Goal: Task Accomplishment & Management: Manage account settings

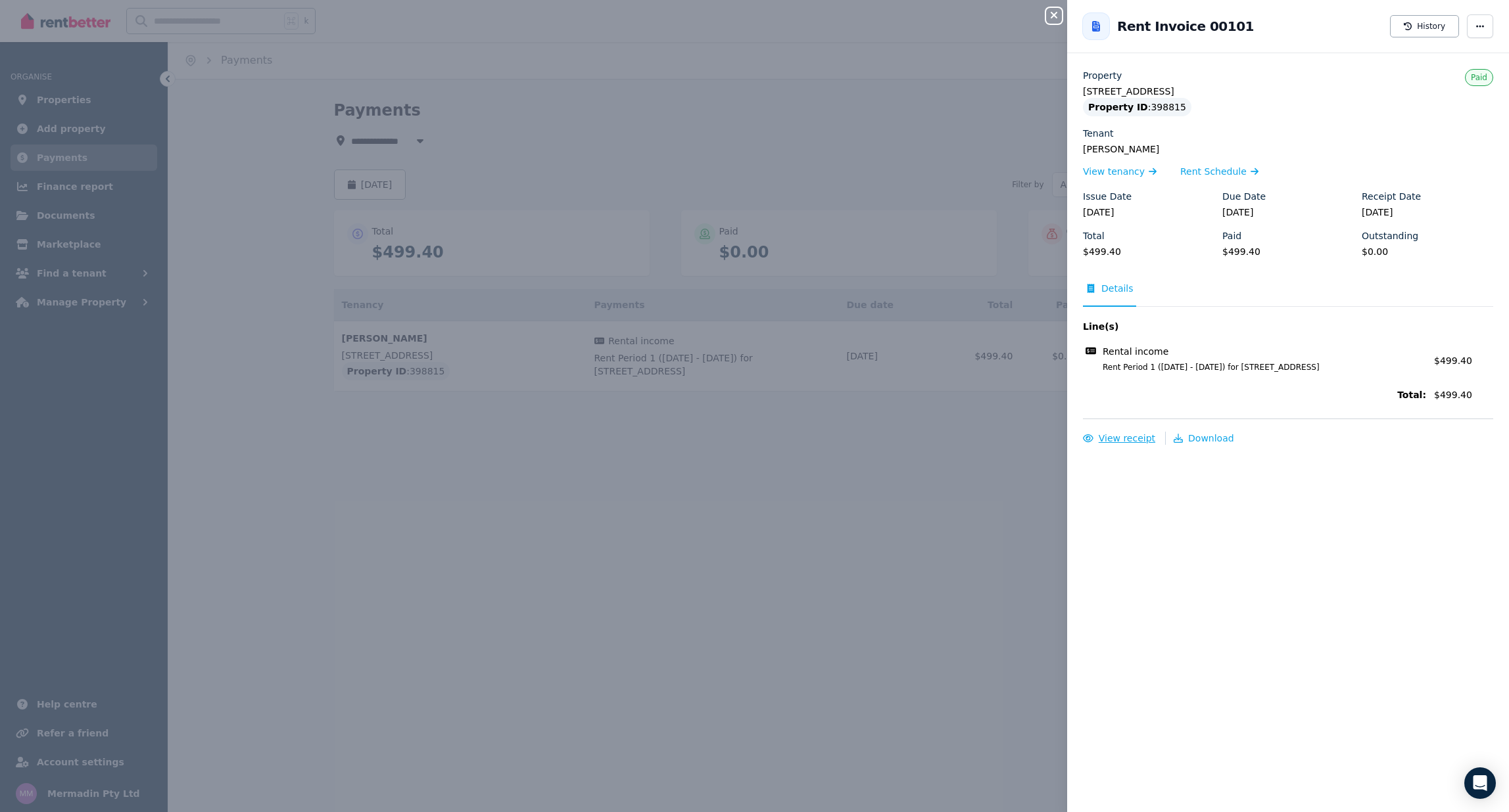
click at [1135, 438] on span "View receipt" at bounding box center [1127, 438] width 57 height 11
click at [1474, 24] on icon "button" at bounding box center [1480, 26] width 11 height 9
click at [908, 428] on div "Close panel Back to Rent Invoice 00101 History Resend tenant bill Property 1/28…" at bounding box center [754, 406] width 1509 height 812
click at [1057, 12] on icon "button" at bounding box center [1053, 14] width 6 height 6
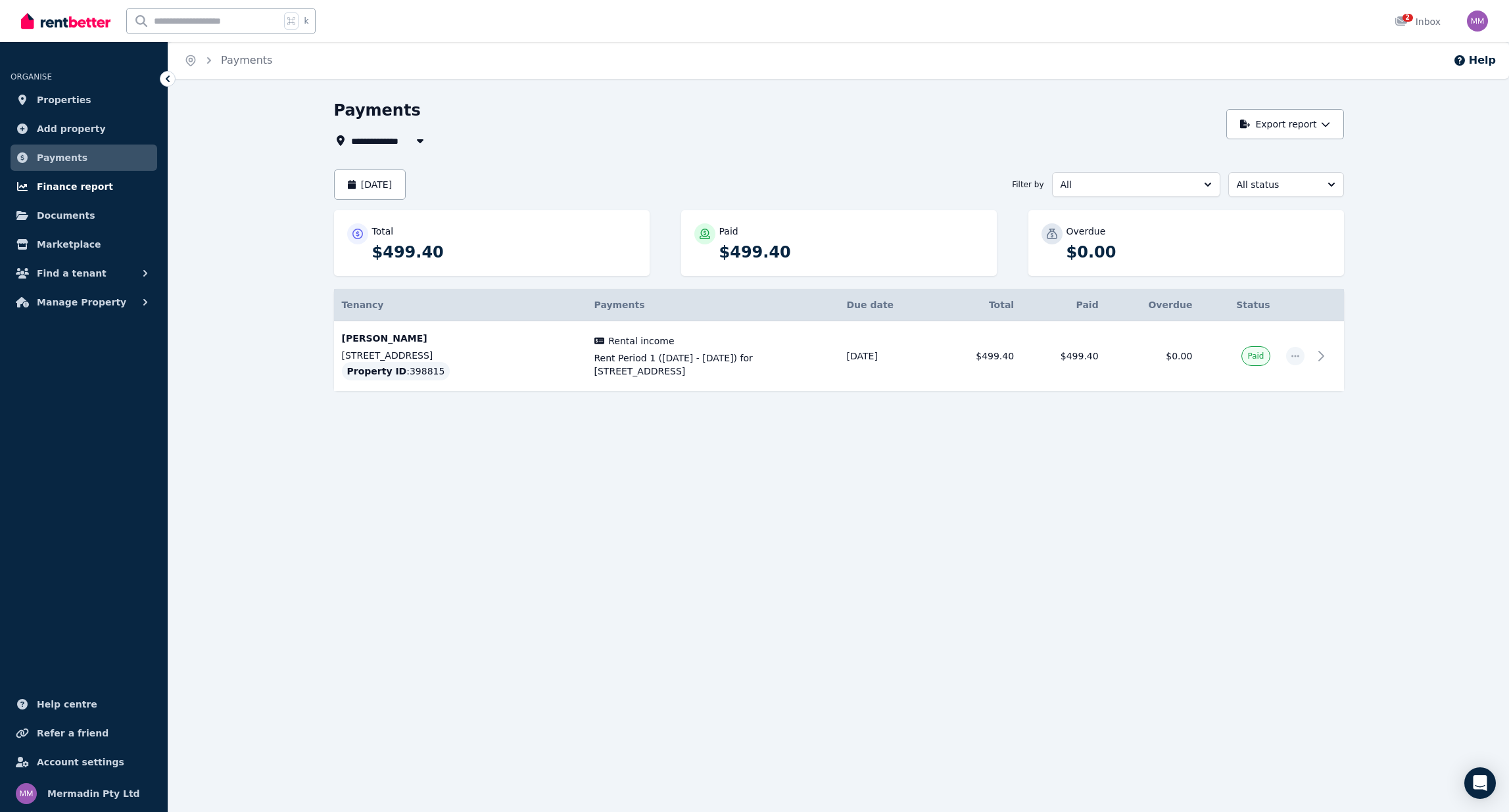
click at [78, 184] on span "Finance report" at bounding box center [75, 187] width 76 height 16
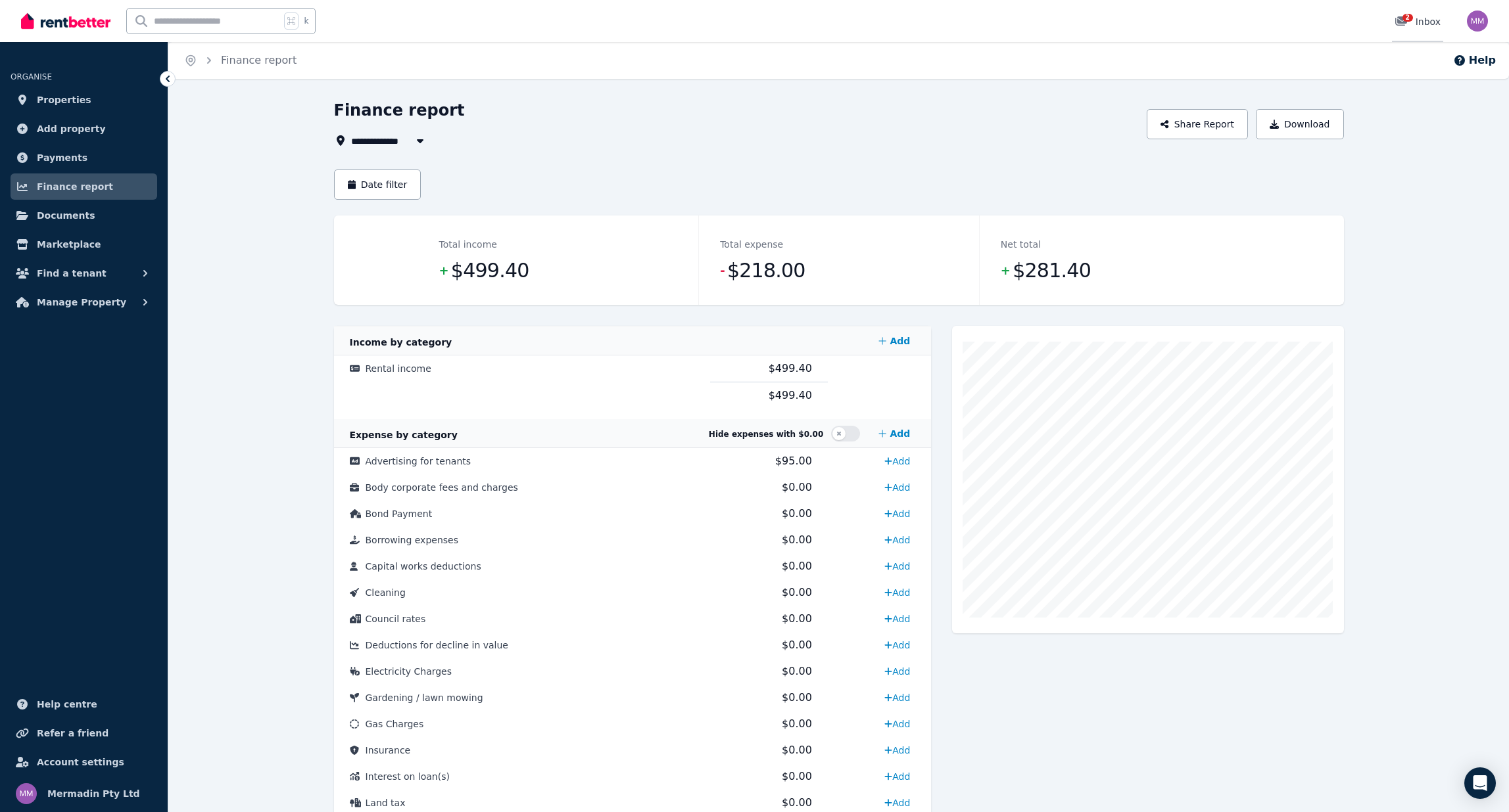
click at [1408, 22] on span "2" at bounding box center [1408, 17] width 11 height 8
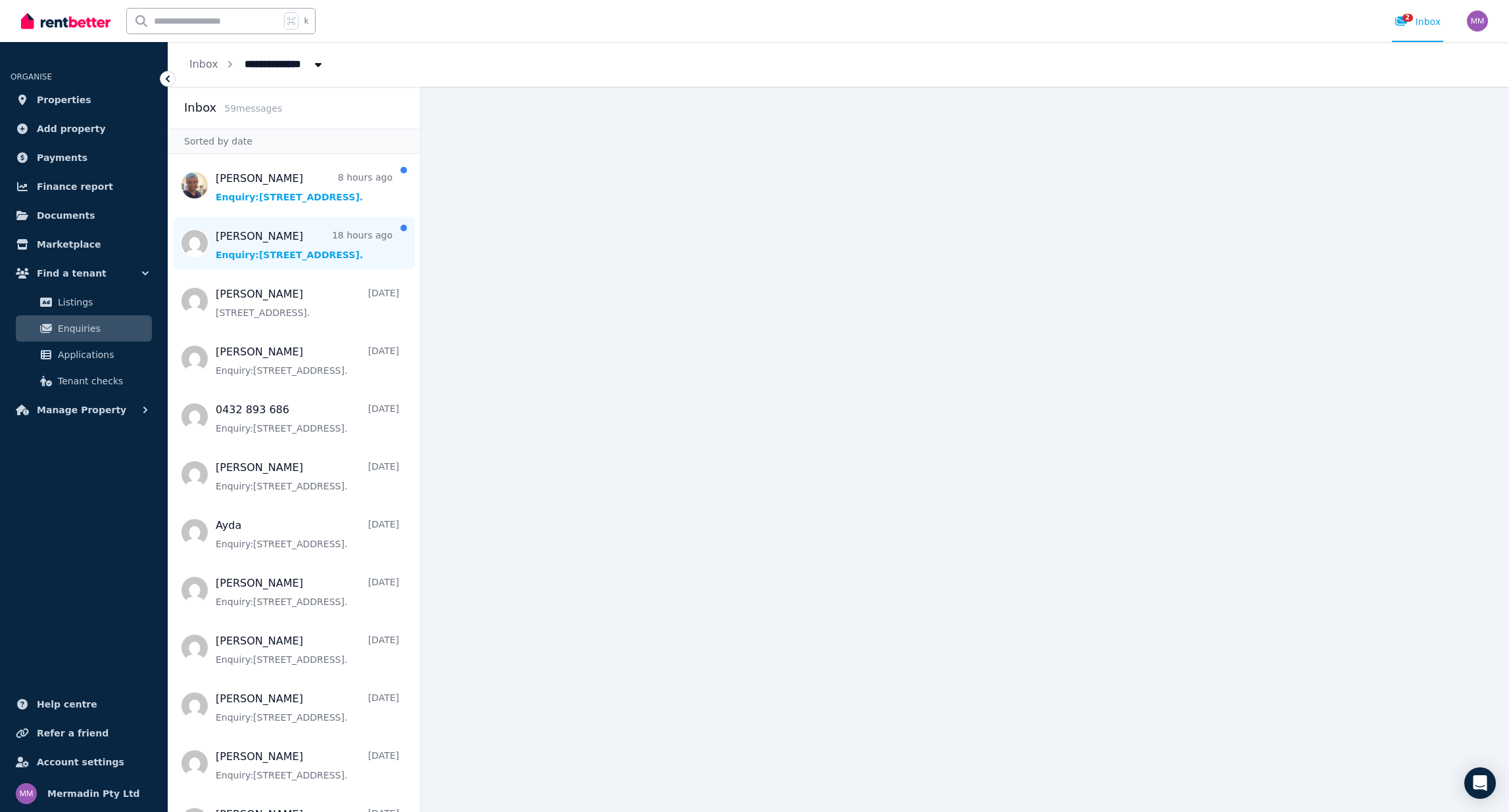
click at [249, 245] on span "Message list" at bounding box center [294, 243] width 252 height 52
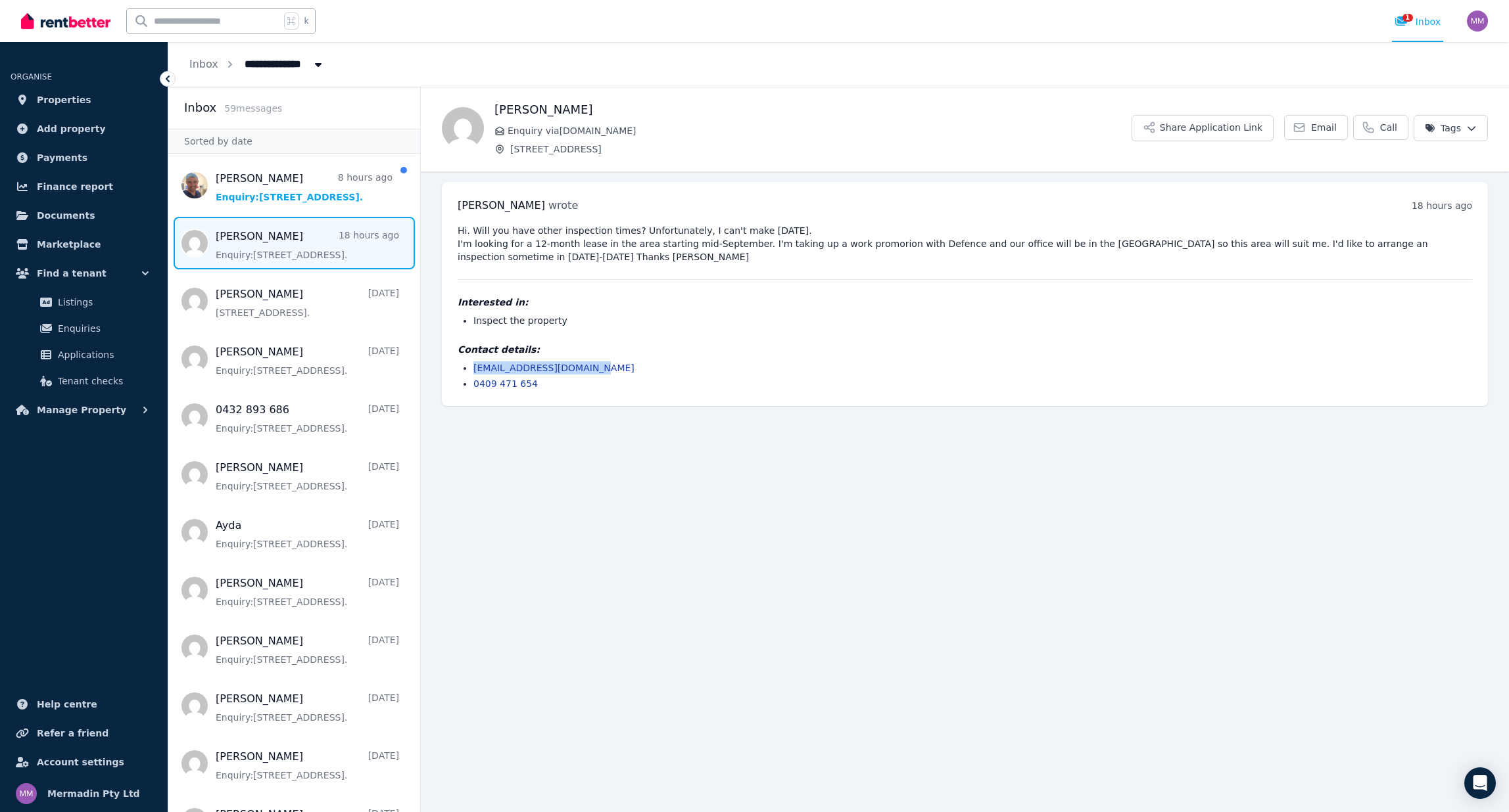
drag, startPoint x: 635, startPoint y: 373, endPoint x: 476, endPoint y: 367, distance: 159.1
click at [470, 370] on ul "[EMAIL_ADDRESS][DOMAIN_NAME] 0409 471 654" at bounding box center [965, 376] width 1014 height 29
copy link "[EMAIL_ADDRESS][DOMAIN_NAME]"
click at [1224, 126] on button "Share Application Link" at bounding box center [1203, 128] width 142 height 27
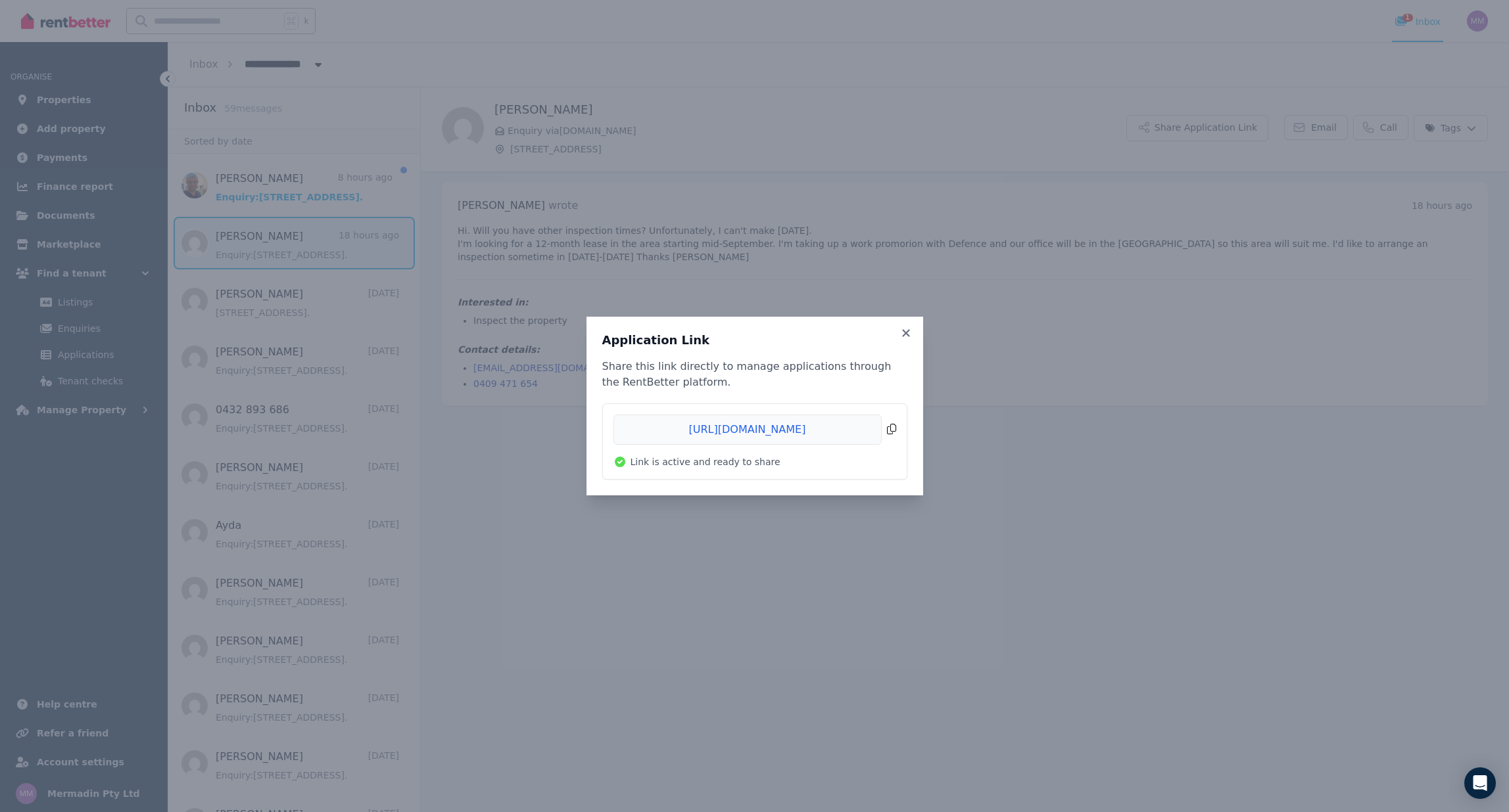
click at [837, 431] on span "Copied!" at bounding box center [754, 430] width 283 height 30
click at [912, 336] on icon at bounding box center [906, 333] width 13 height 11
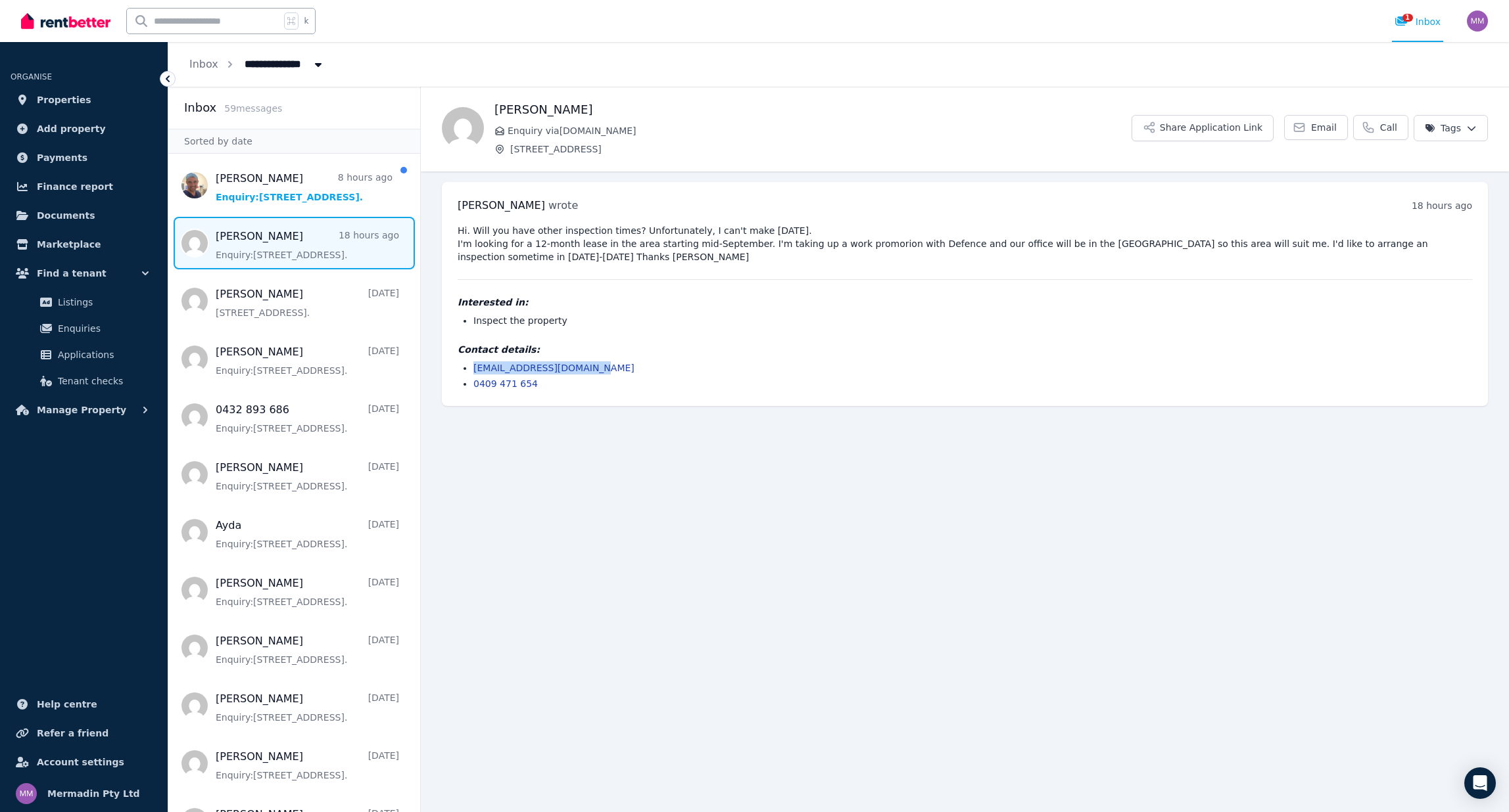
drag, startPoint x: 613, startPoint y: 367, endPoint x: 437, endPoint y: 369, distance: 176.0
click at [436, 369] on ul "[PERSON_NAME] wrote 18 hours ago 1:29 pm [DATE][DATE] Hi. Will you have other i…" at bounding box center [965, 294] width 1088 height 245
copy link "[EMAIL_ADDRESS][DOMAIN_NAME]"
click at [294, 188] on span "Message list" at bounding box center [294, 185] width 252 height 52
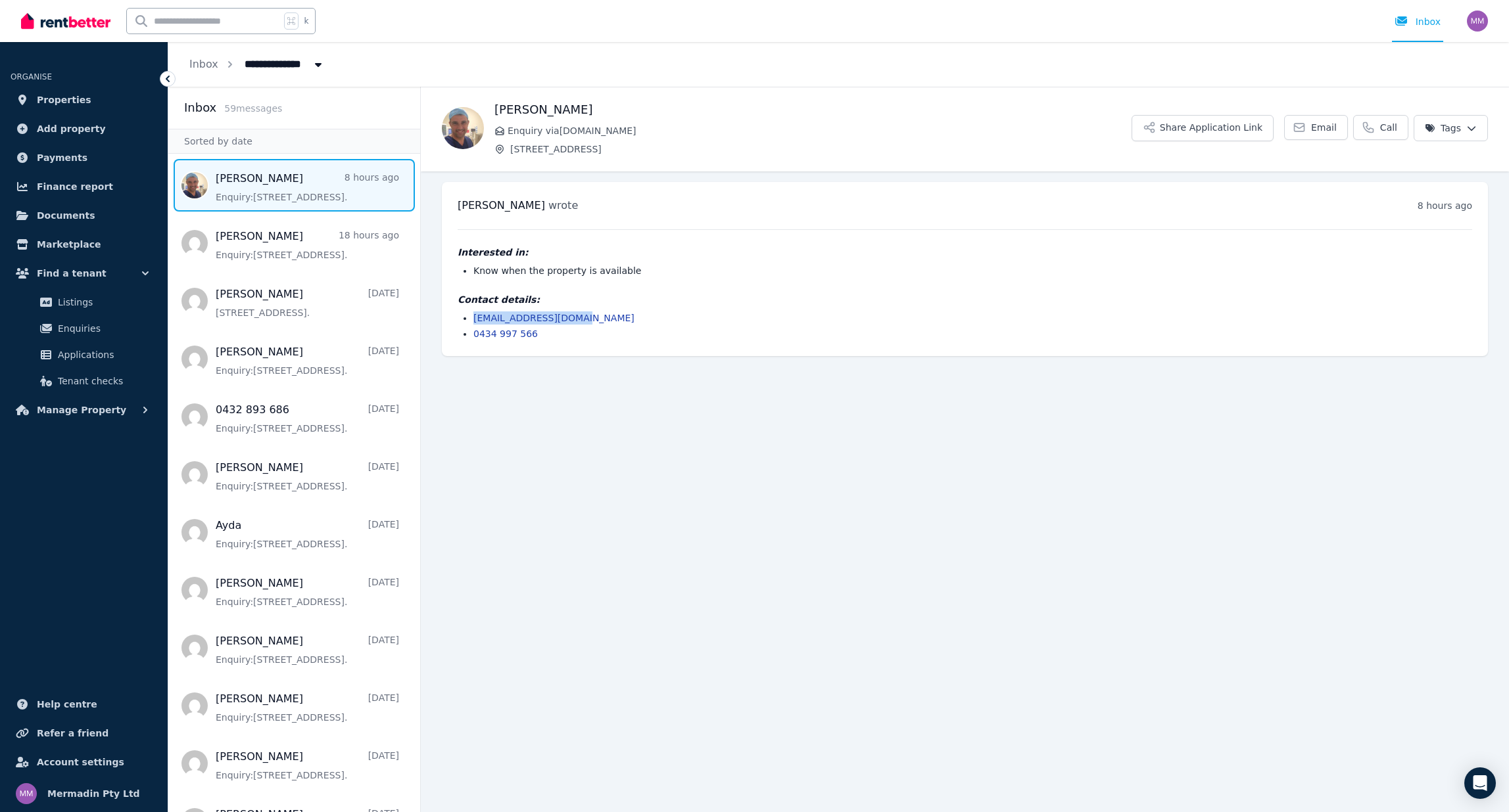
drag, startPoint x: 606, startPoint y: 314, endPoint x: 465, endPoint y: 315, distance: 141.0
click at [473, 315] on li "[EMAIL_ADDRESS][DOMAIN_NAME]" at bounding box center [972, 318] width 999 height 13
copy link "[EMAIL_ADDRESS][DOMAIN_NAME]"
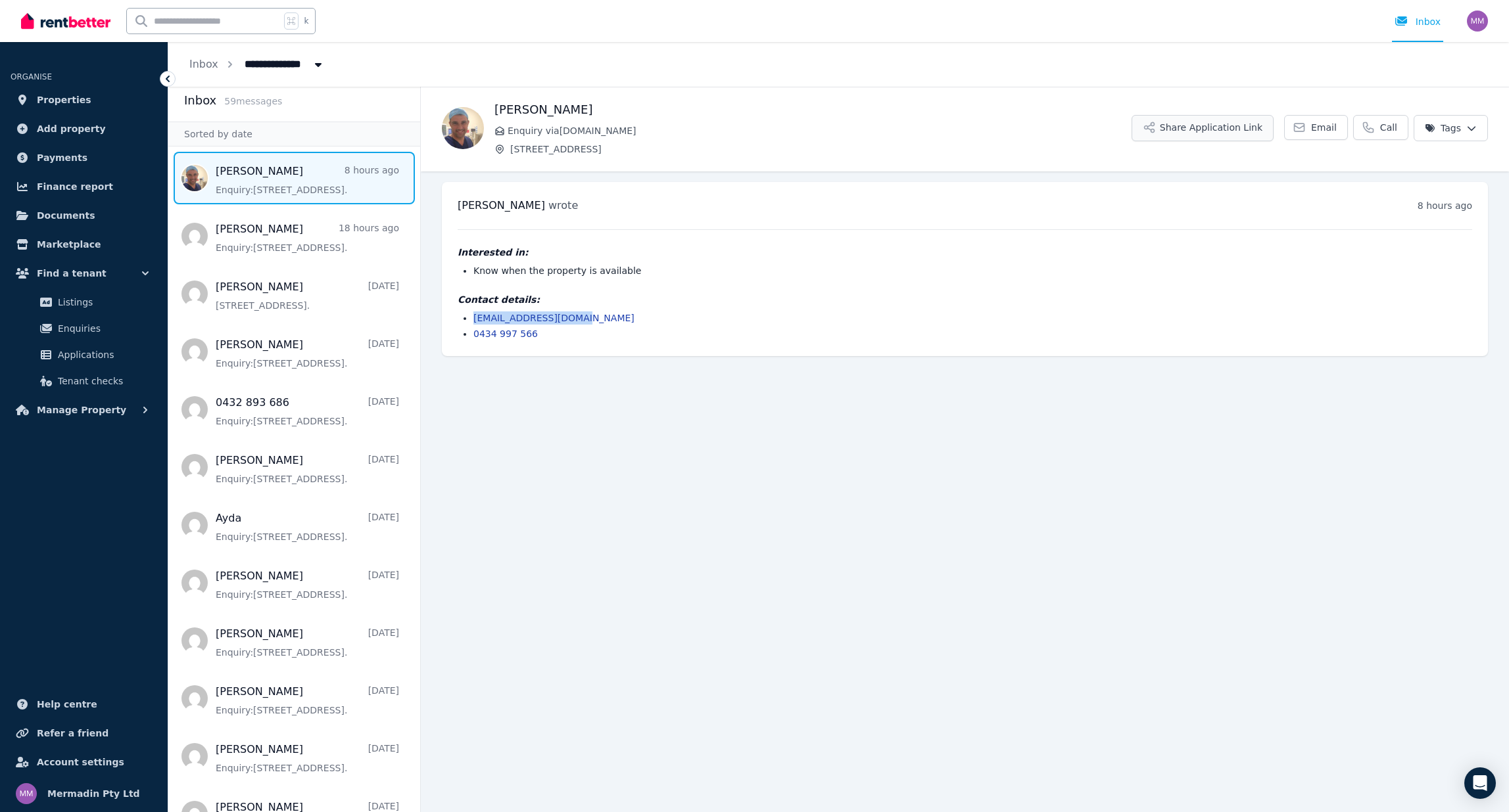
click at [1191, 124] on button "Share Application Link" at bounding box center [1203, 128] width 142 height 27
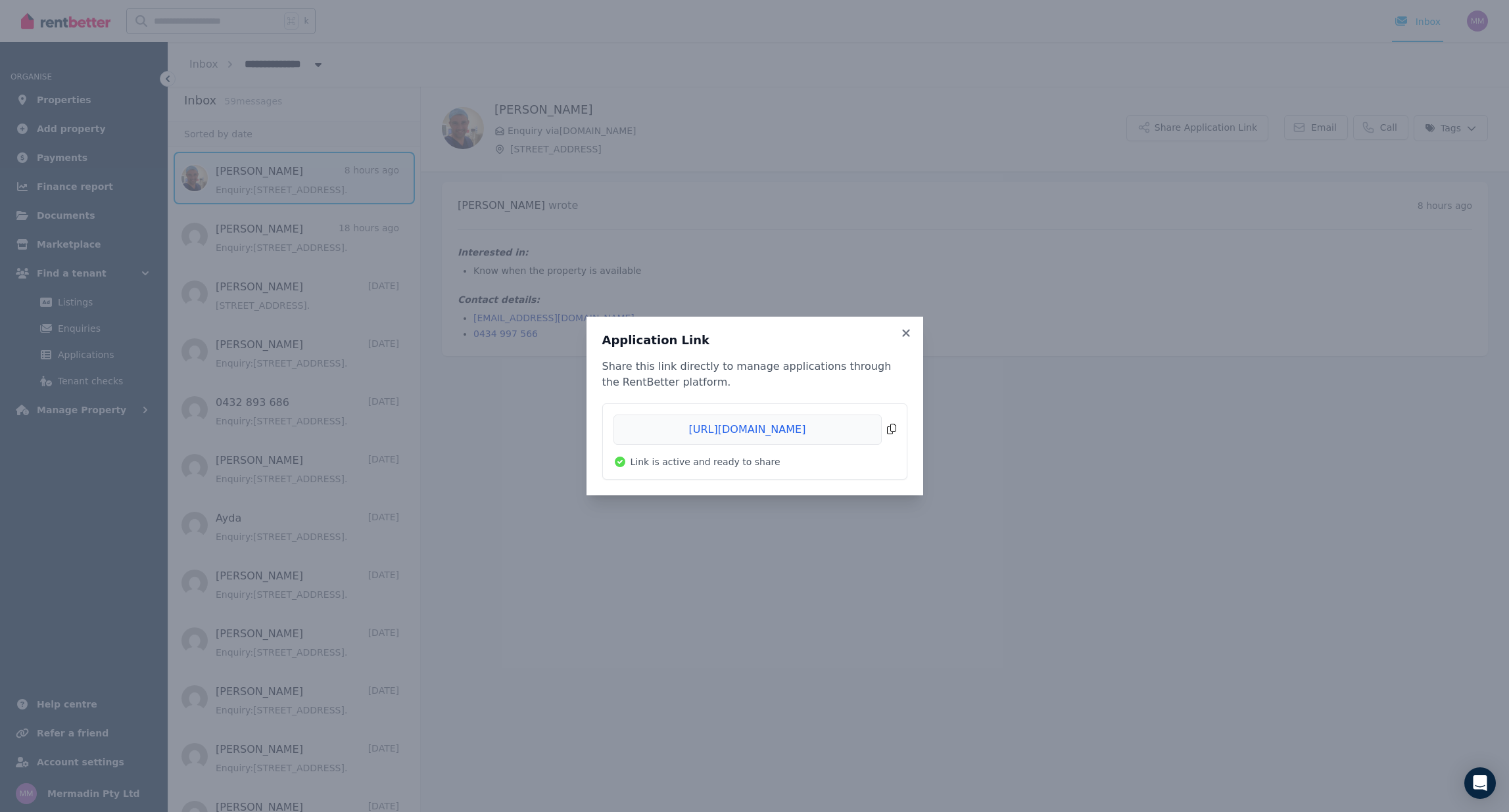
click at [829, 432] on span "Copied!" at bounding box center [754, 430] width 283 height 30
drag, startPoint x: 78, startPoint y: 98, endPoint x: 88, endPoint y: 83, distance: 18.0
click at [79, 98] on div "Application Link Share this link directly to manage applications through the Re…" at bounding box center [754, 406] width 1509 height 812
drag, startPoint x: 905, startPoint y: 333, endPoint x: 878, endPoint y: 322, distance: 29.2
click at [905, 333] on icon at bounding box center [906, 333] width 7 height 7
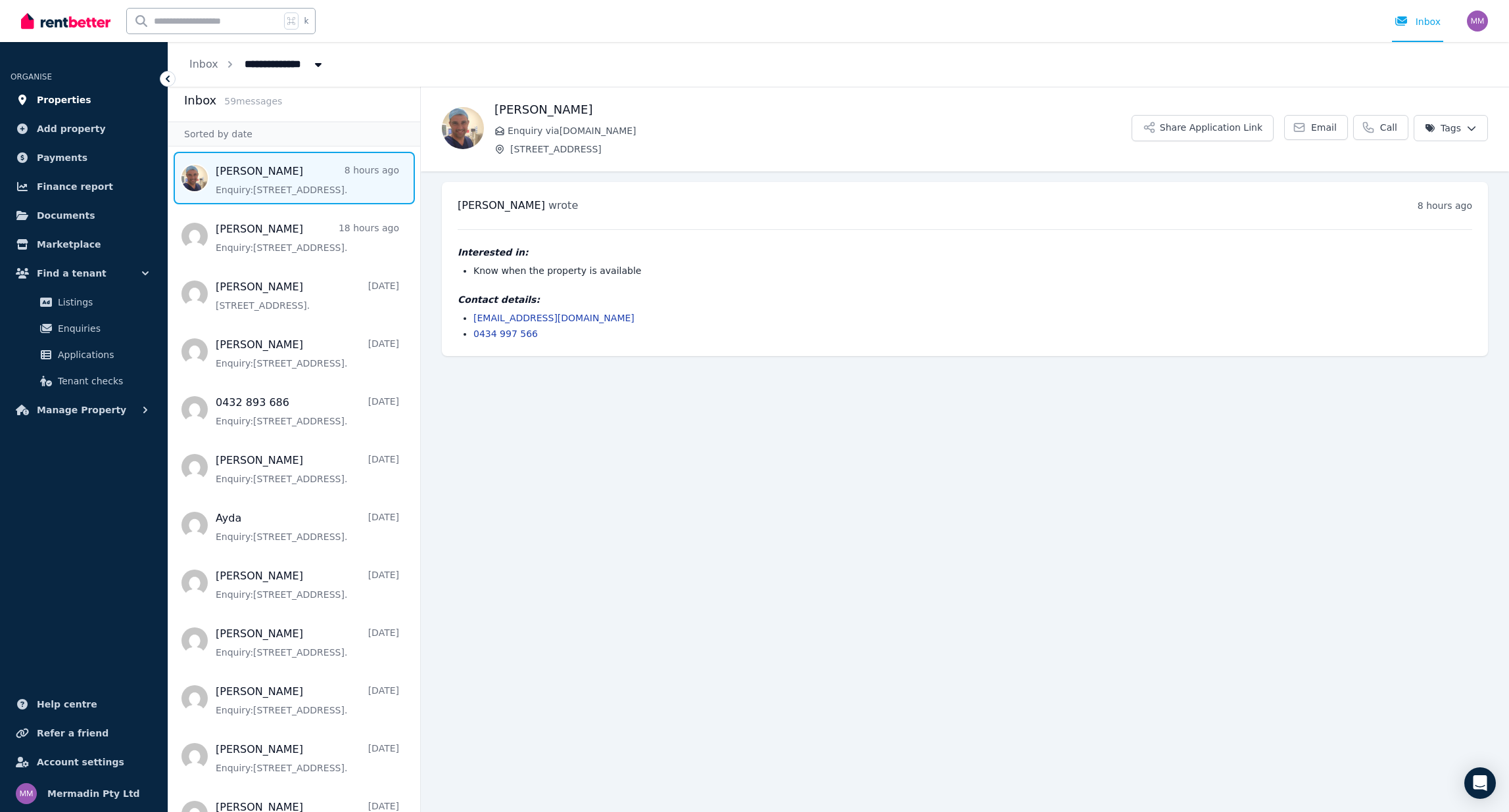
click at [72, 101] on span "Properties" at bounding box center [64, 100] width 55 height 16
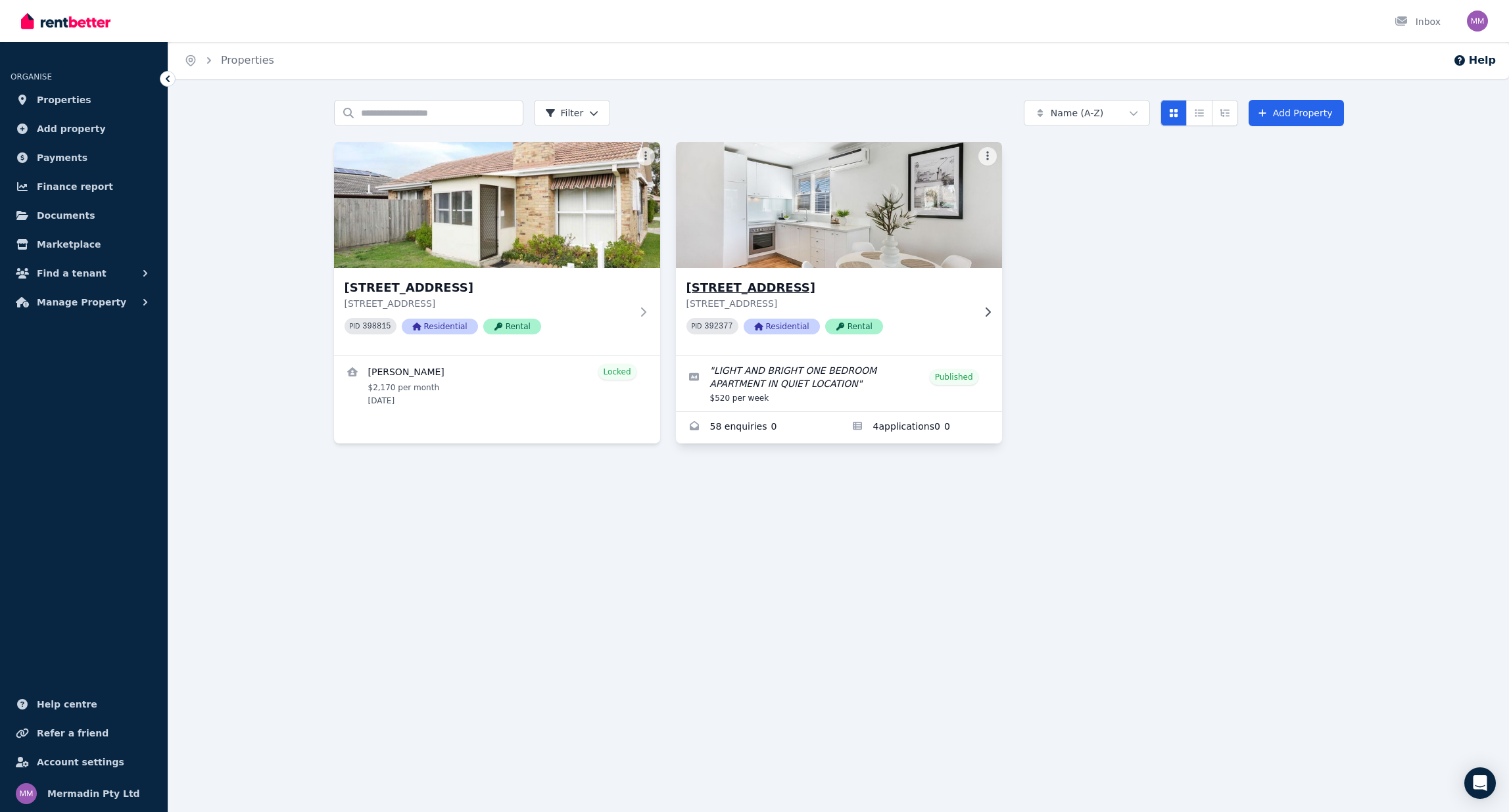
click at [839, 236] on img at bounding box center [838, 205] width 342 height 133
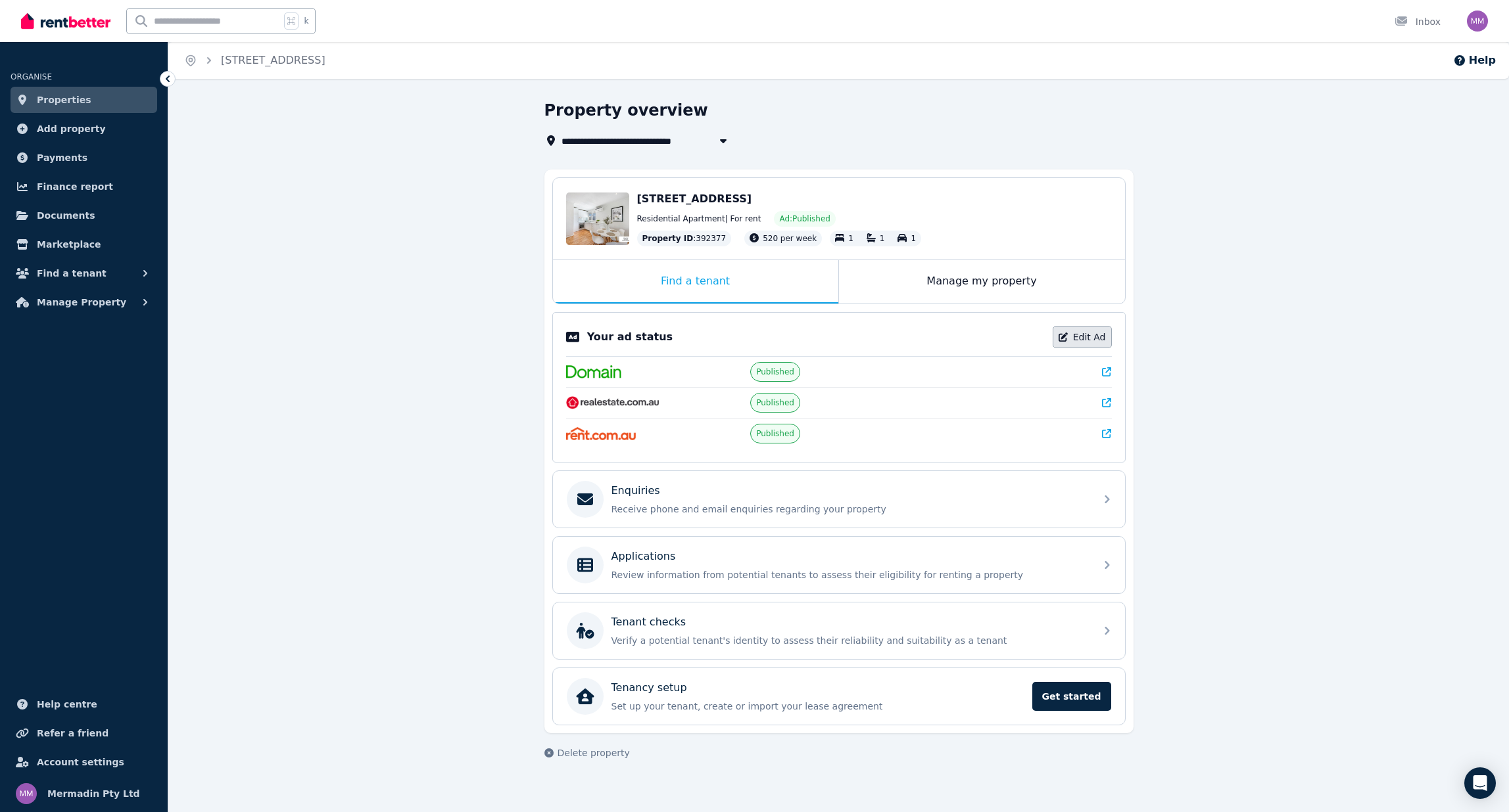
click at [1081, 334] on link "Edit Ad" at bounding box center [1082, 337] width 59 height 22
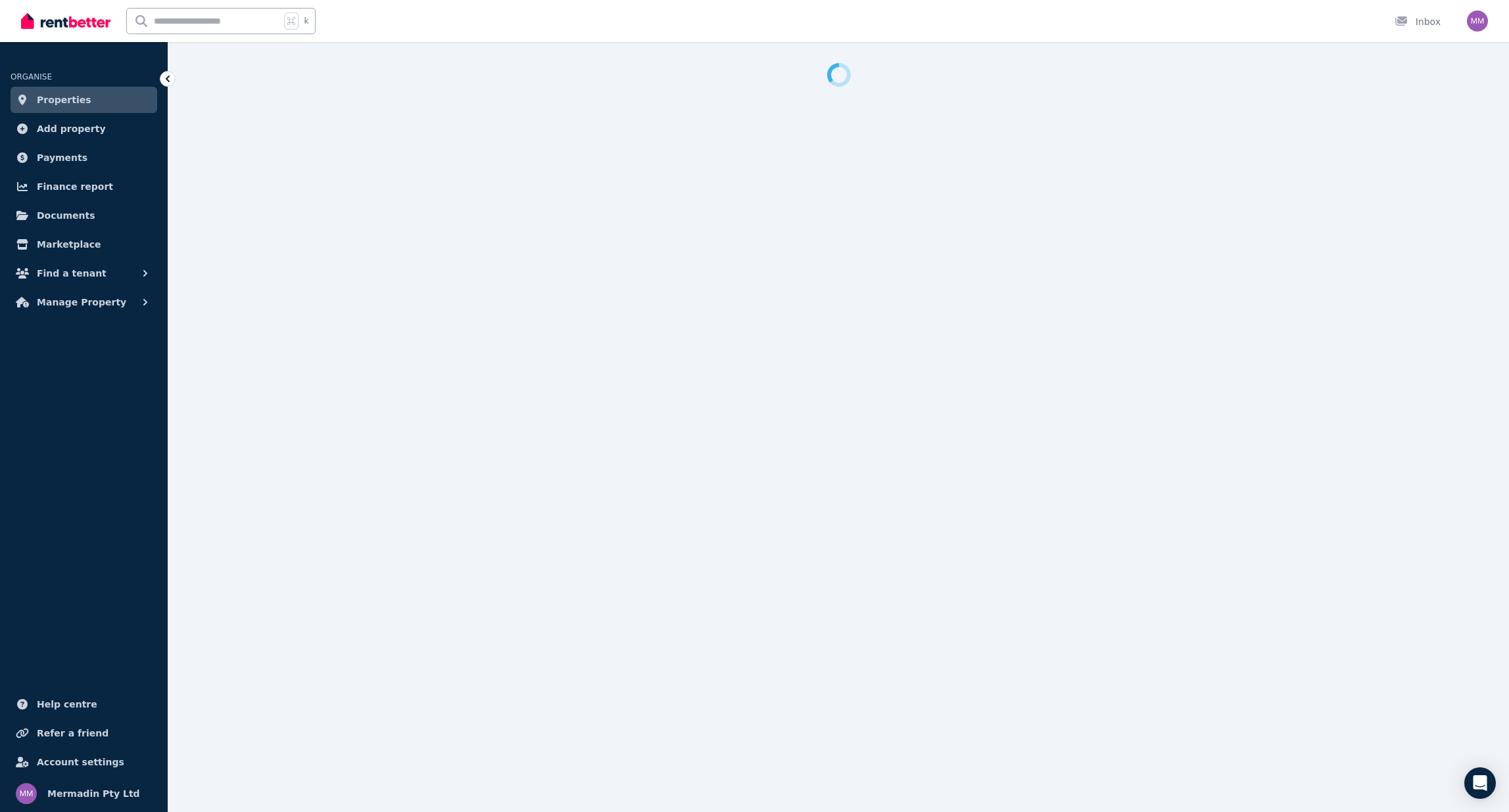
select select "***"
select select "**********"
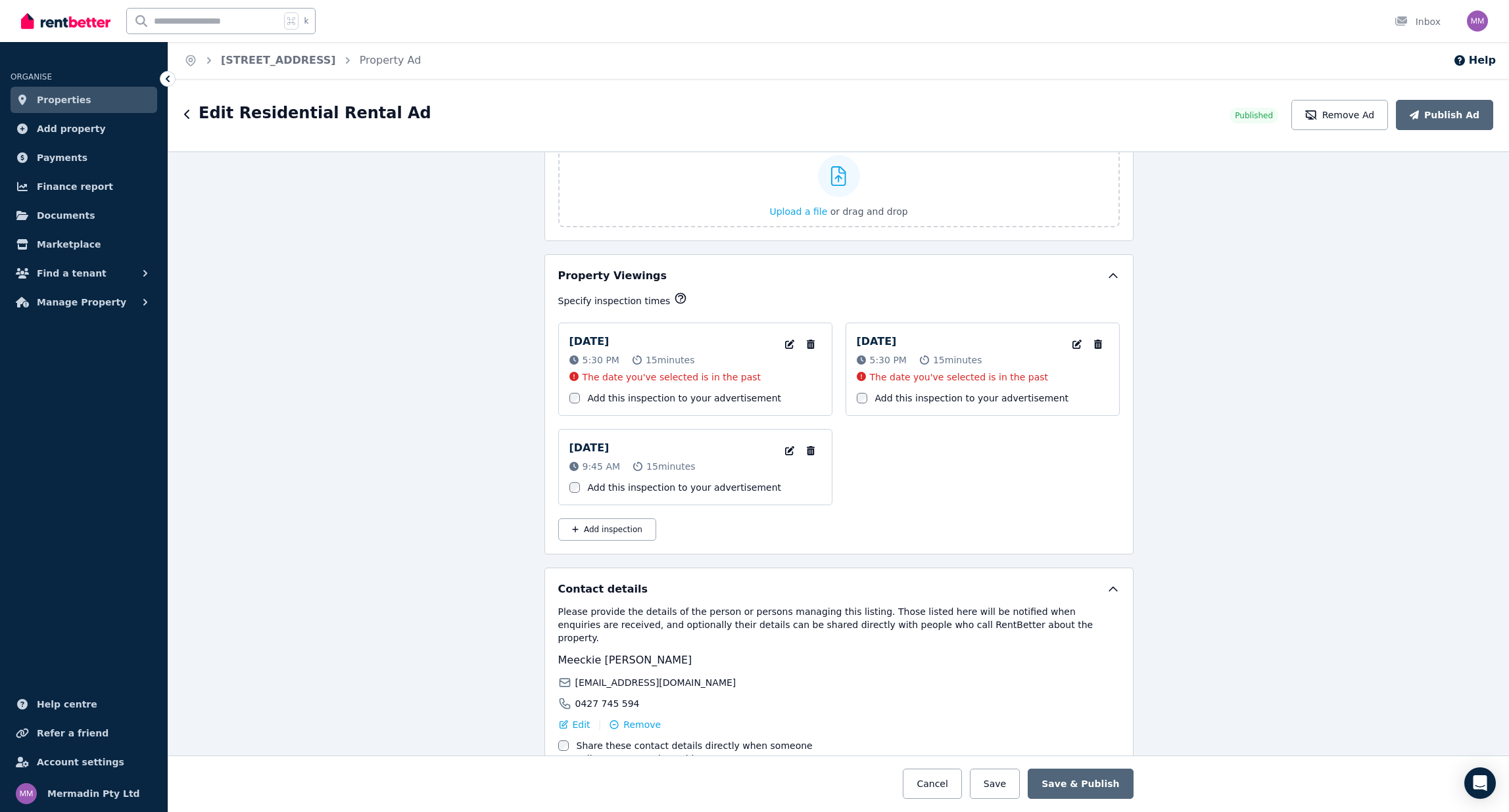
scroll to position [2010, 0]
click at [814, 343] on icon "button" at bounding box center [810, 342] width 13 height 9
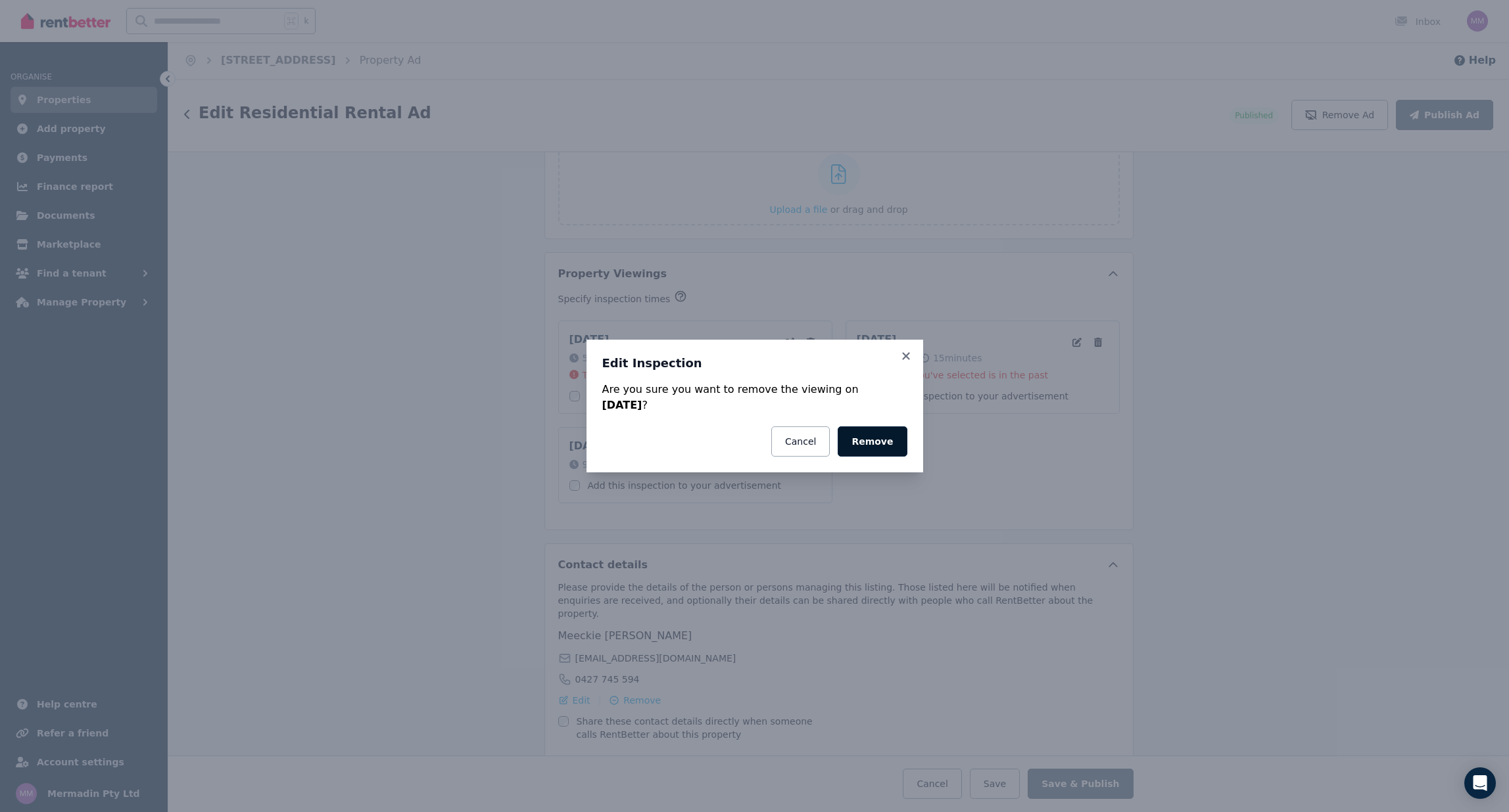
click at [879, 432] on button "Remove" at bounding box center [872, 442] width 69 height 30
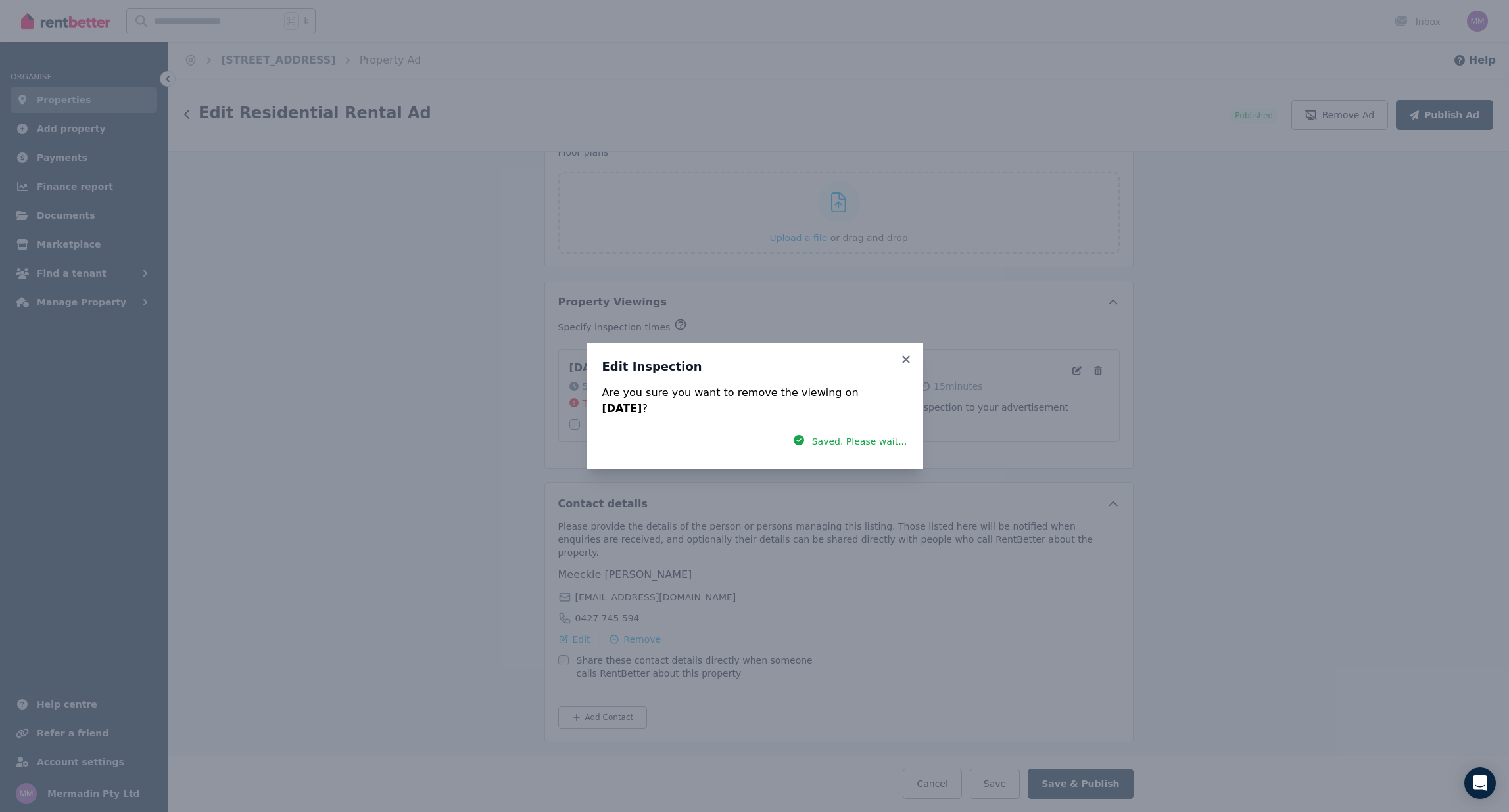
scroll to position [1967, 0]
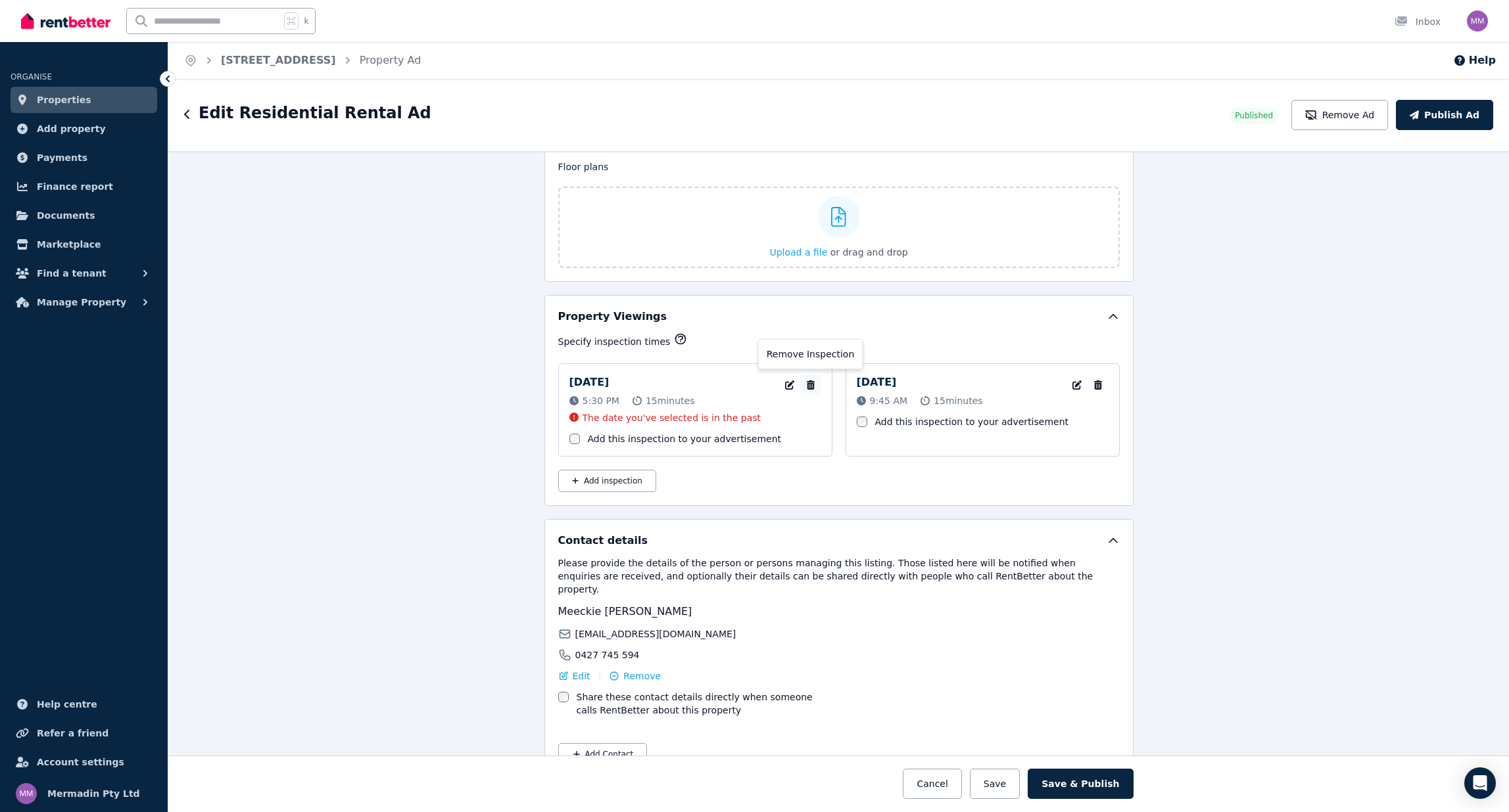
click at [812, 381] on icon "button" at bounding box center [809, 385] width 8 height 9
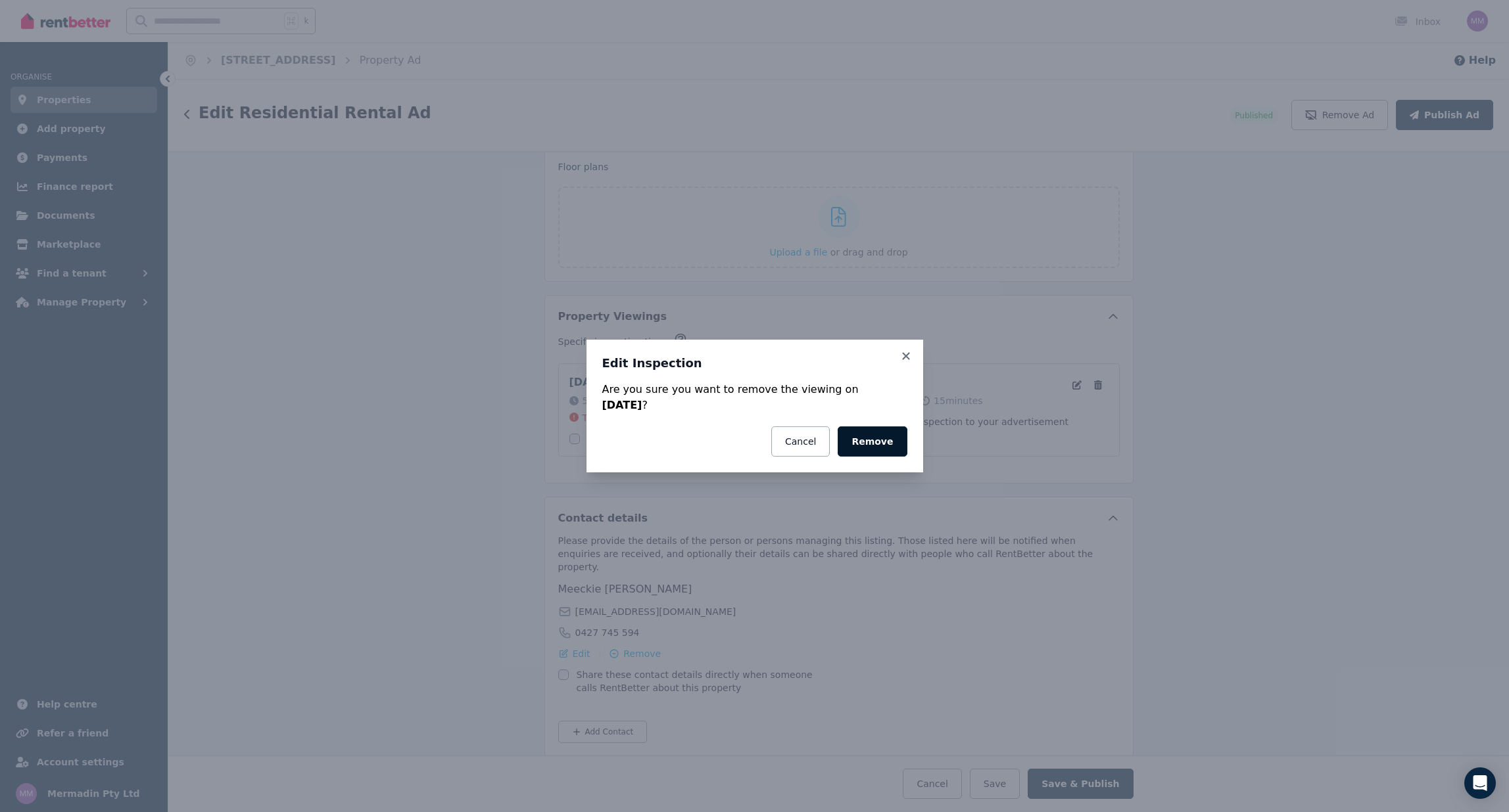
click at [878, 446] on button "Remove" at bounding box center [872, 442] width 69 height 30
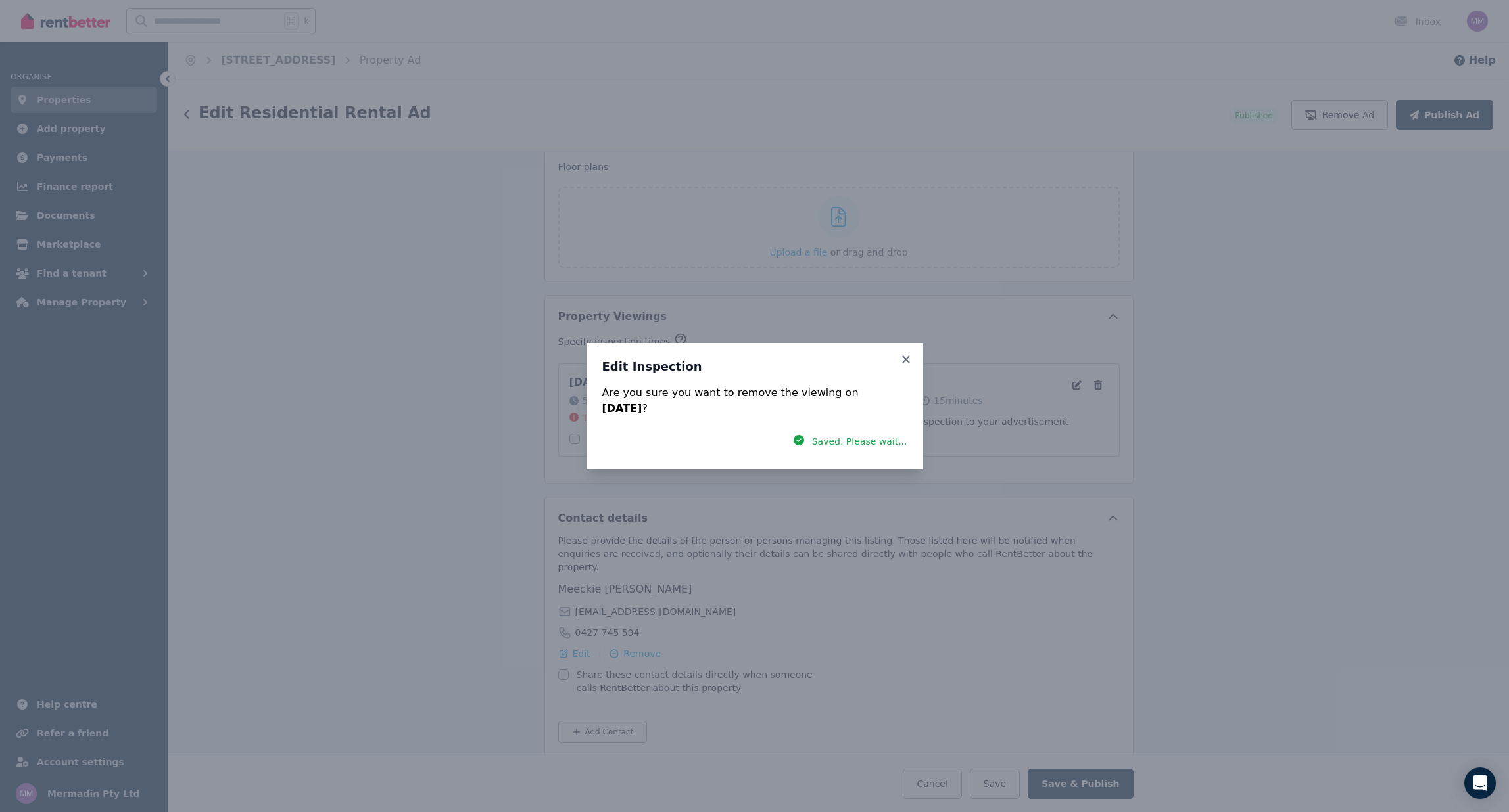
scroll to position [1950, 0]
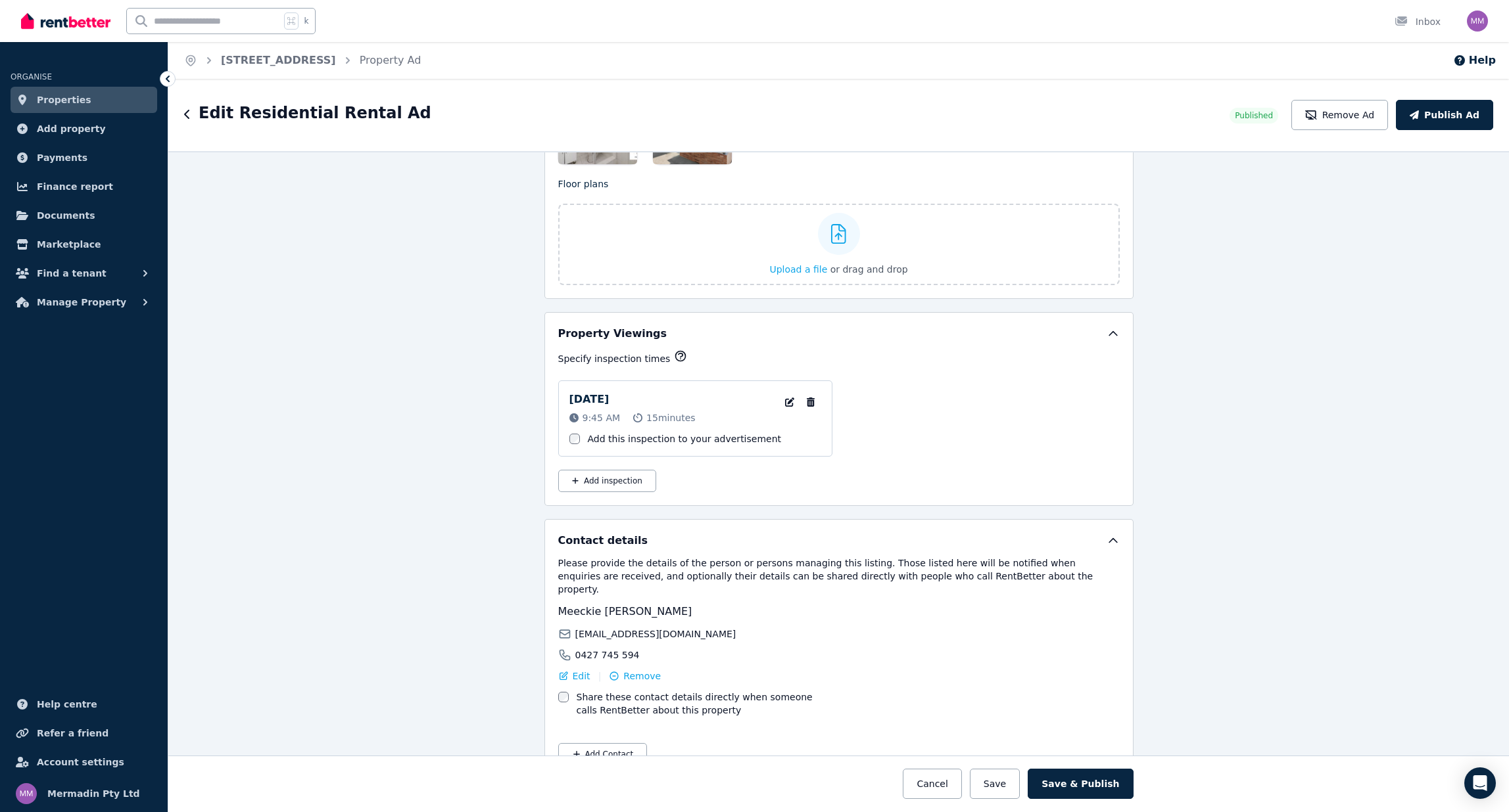
click at [188, 114] on icon "button" at bounding box center [187, 114] width 6 height 11
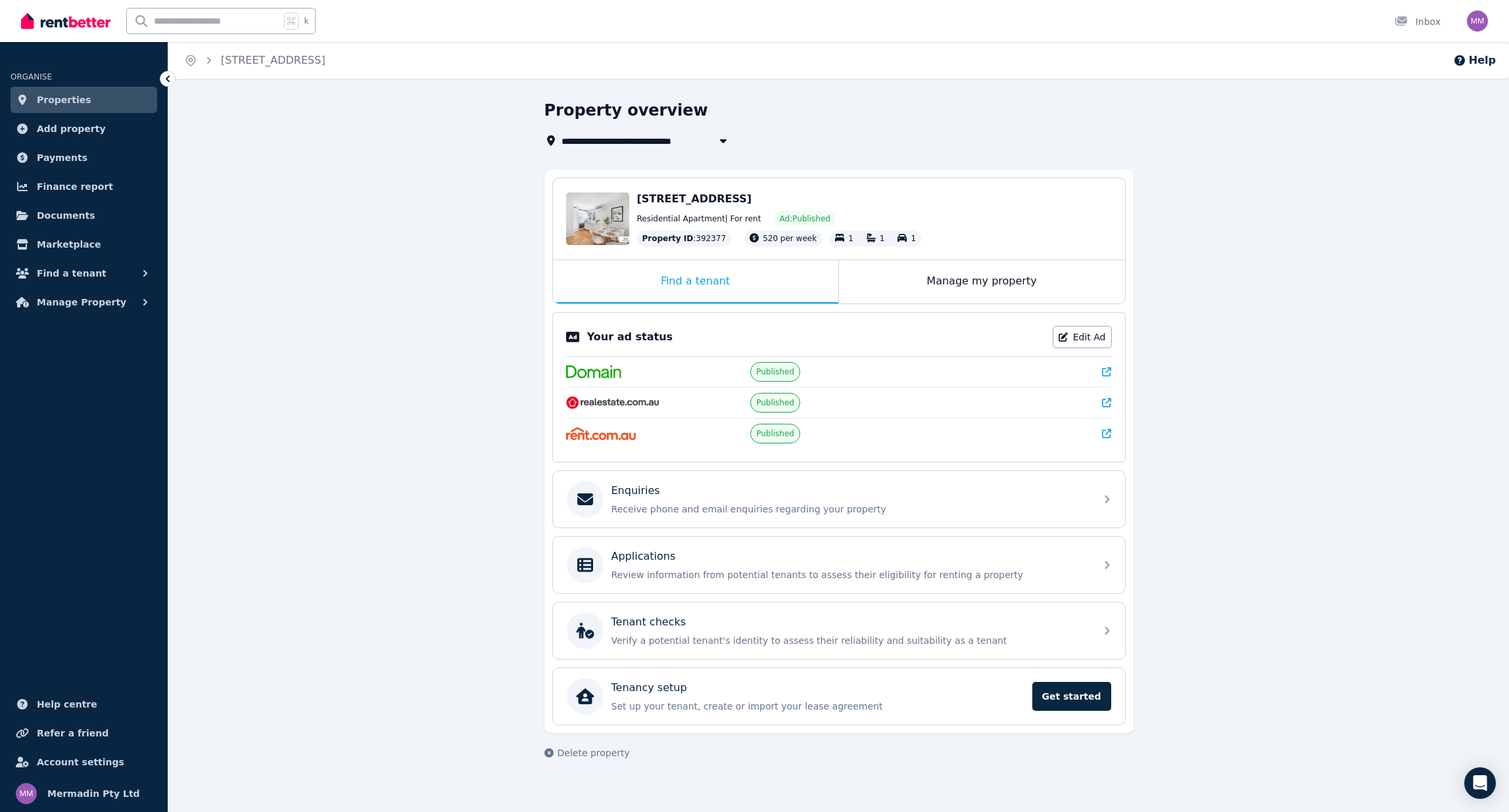
click at [70, 103] on span "Properties" at bounding box center [64, 100] width 55 height 16
